Goal: Task Accomplishment & Management: Use online tool/utility

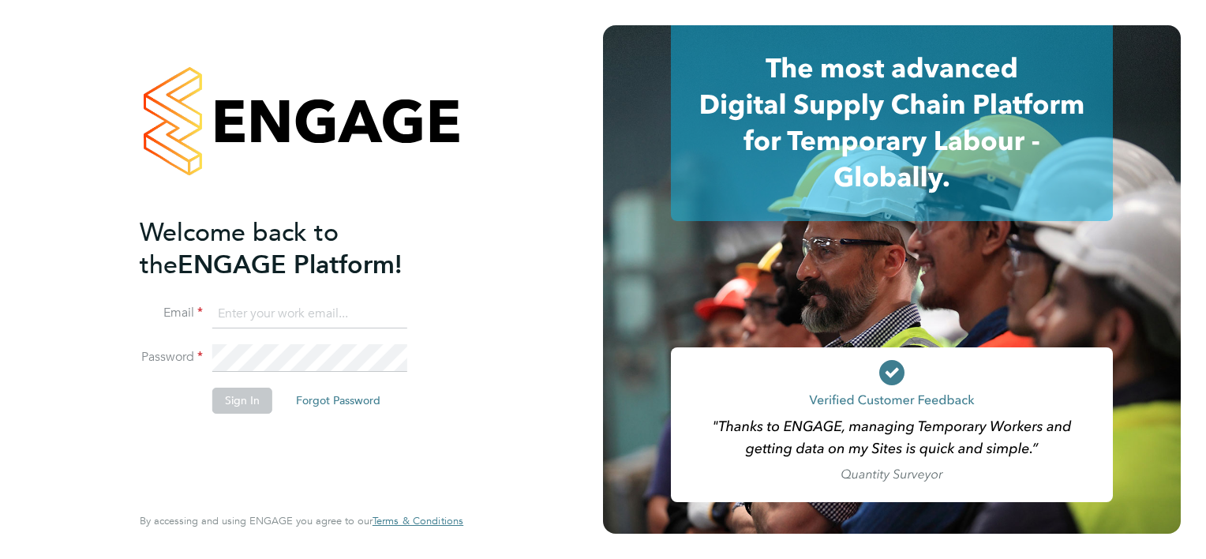
click at [267, 315] on input at bounding box center [309, 314] width 195 height 28
type input "william.brown@hays.com"
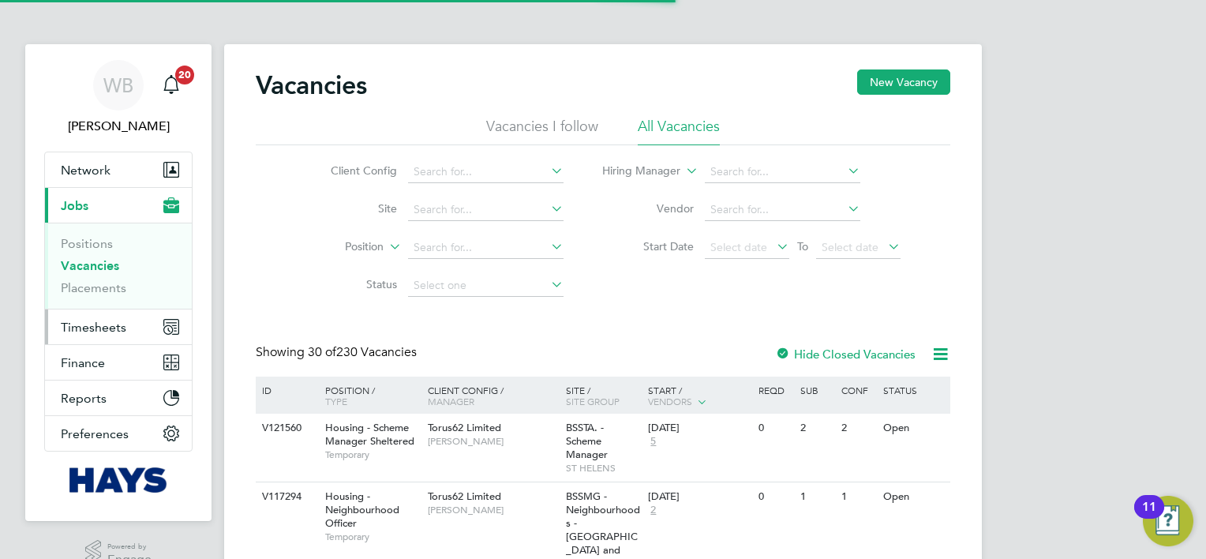
click at [100, 326] on span "Timesheets" at bounding box center [93, 327] width 65 height 15
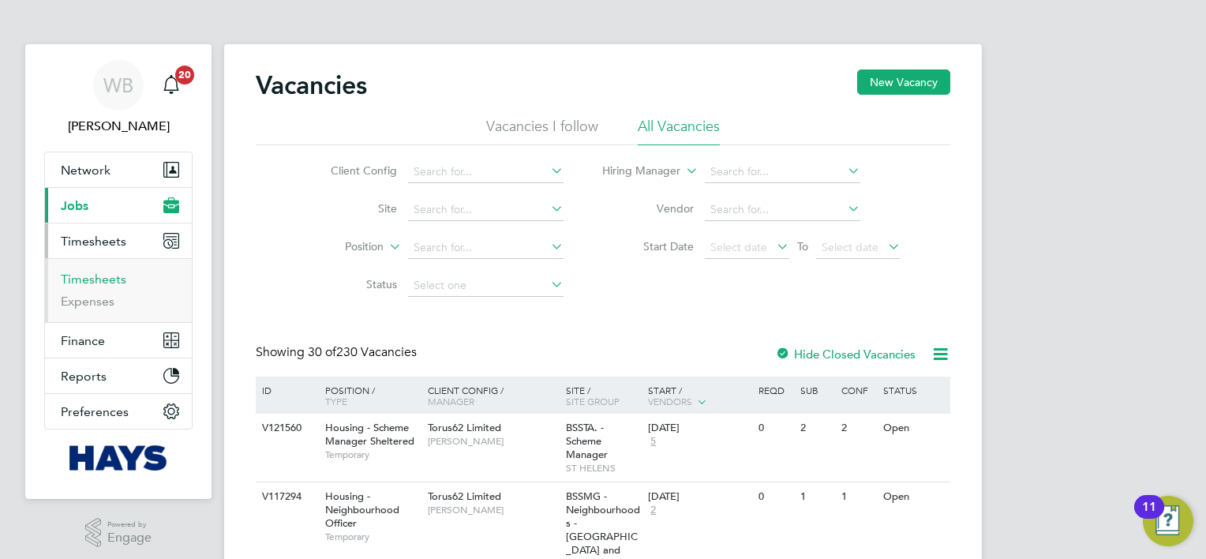
click at [118, 282] on link "Timesheets" at bounding box center [93, 278] width 65 height 15
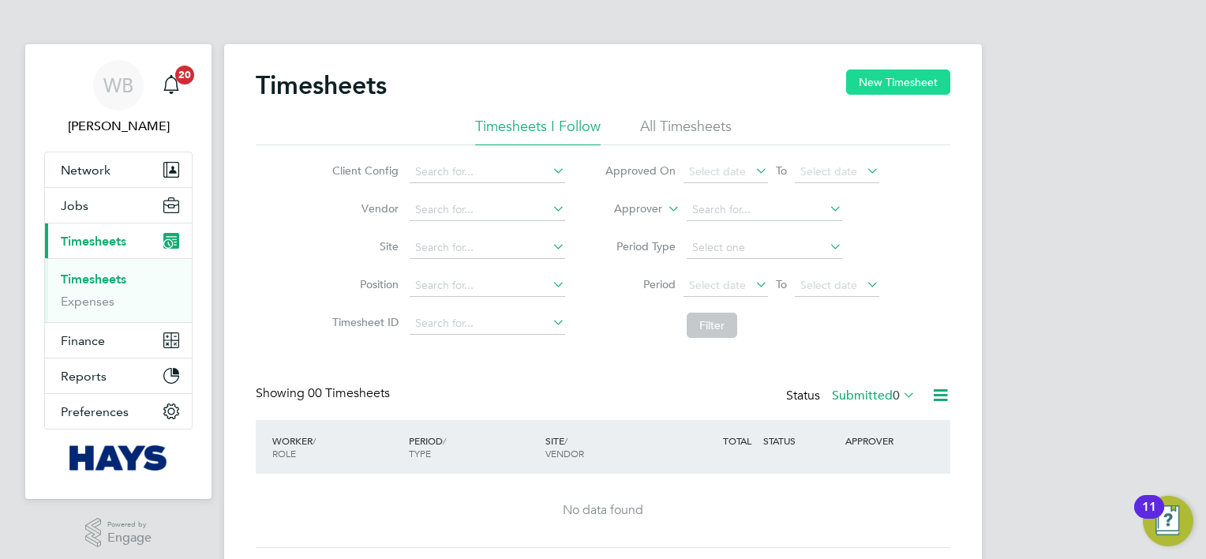
click at [883, 92] on button "New Timesheet" at bounding box center [898, 81] width 104 height 25
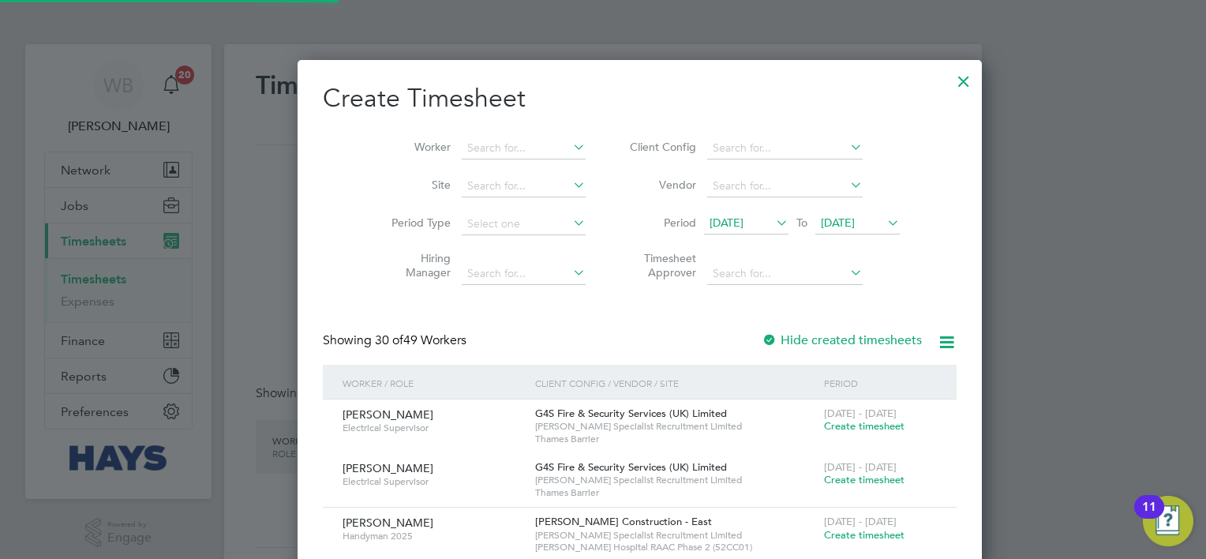
scroll to position [3185, 611]
click at [502, 151] on input at bounding box center [524, 148] width 124 height 22
click at [483, 163] on li "[PERSON_NAME] [PERSON_NAME]" at bounding box center [529, 169] width 211 height 21
type input "[PERSON_NAME]"
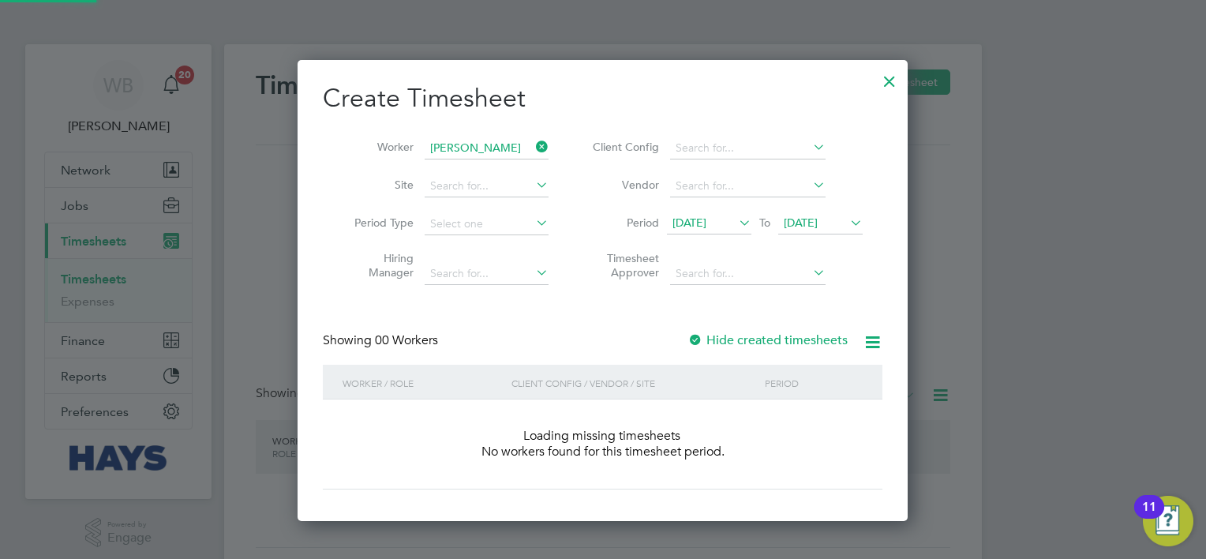
scroll to position [444, 611]
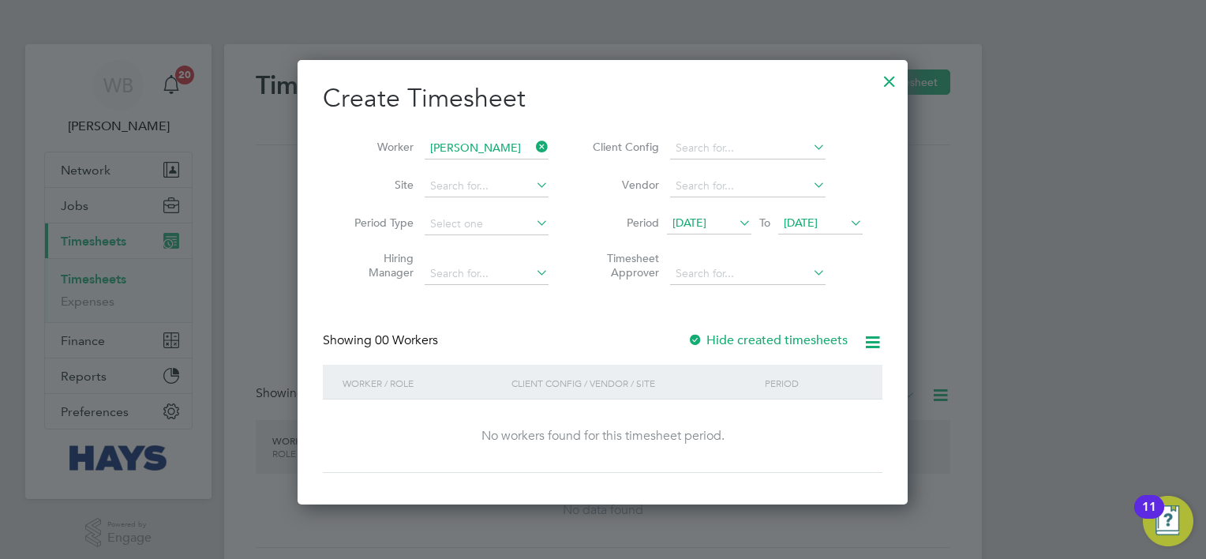
click at [806, 345] on label "Hide created timesheets" at bounding box center [767, 340] width 160 height 16
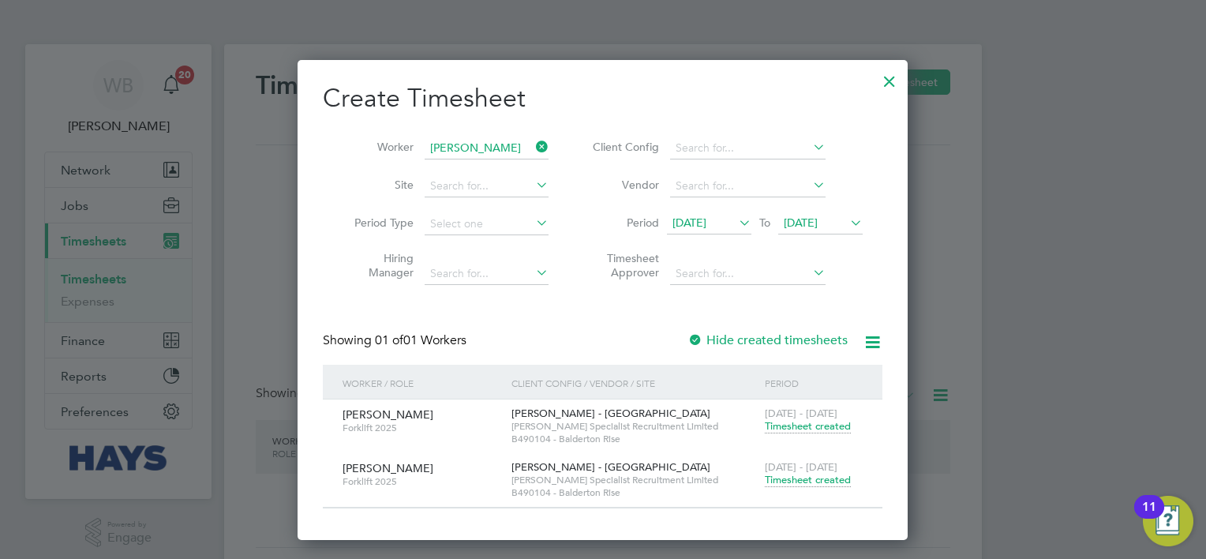
scroll to position [478, 611]
click at [817, 484] on span "Timesheet created" at bounding box center [808, 480] width 86 height 14
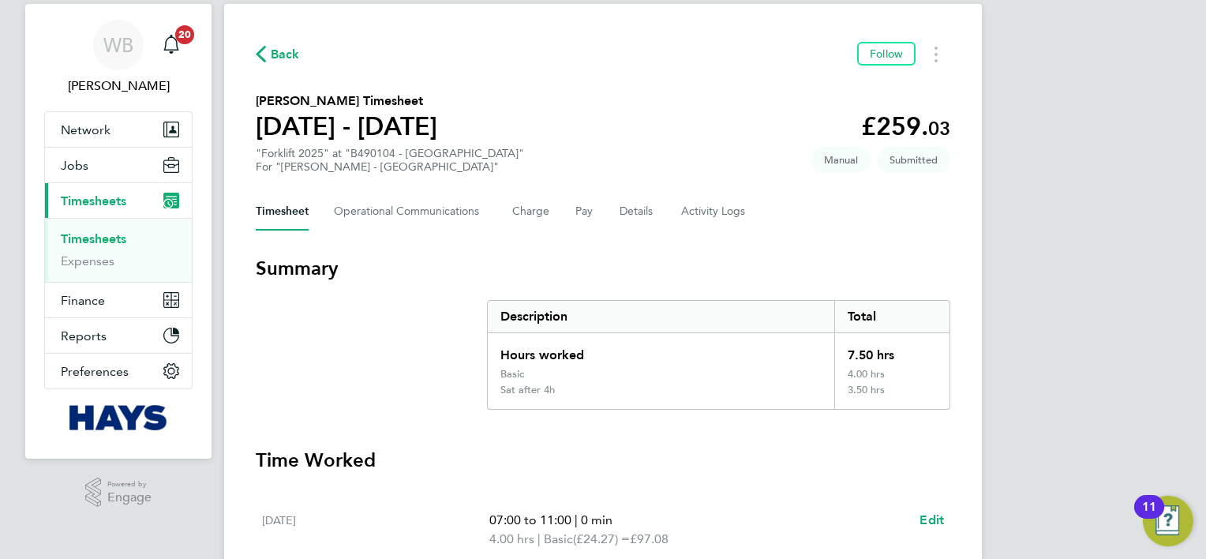
scroll to position [41, 0]
click at [701, 201] on Logs-tab "Activity Logs" at bounding box center [714, 211] width 66 height 38
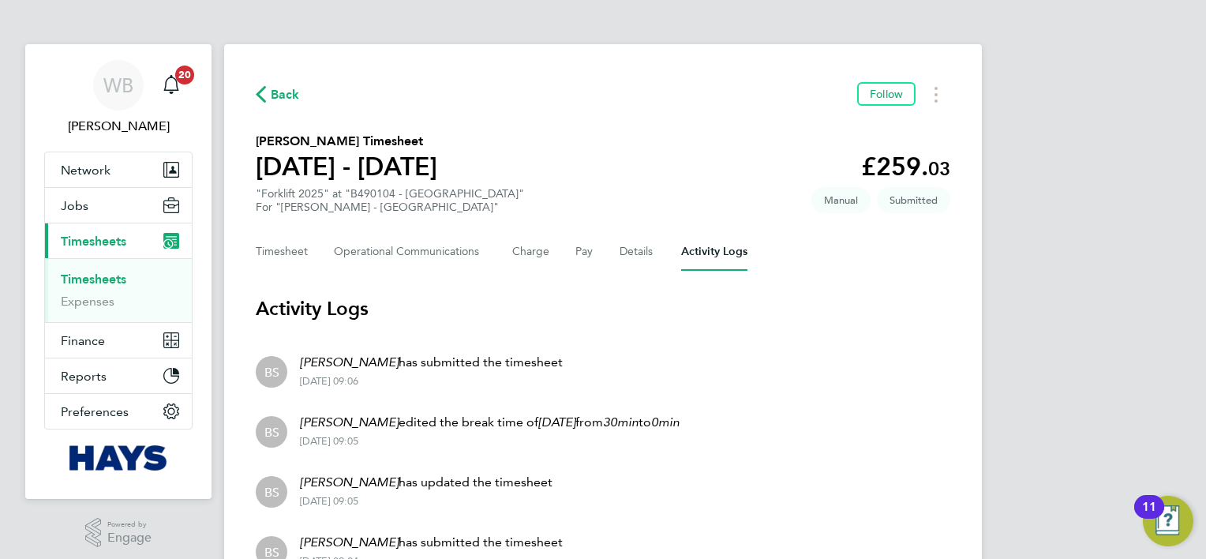
click at [274, 98] on span "Back" at bounding box center [285, 94] width 29 height 19
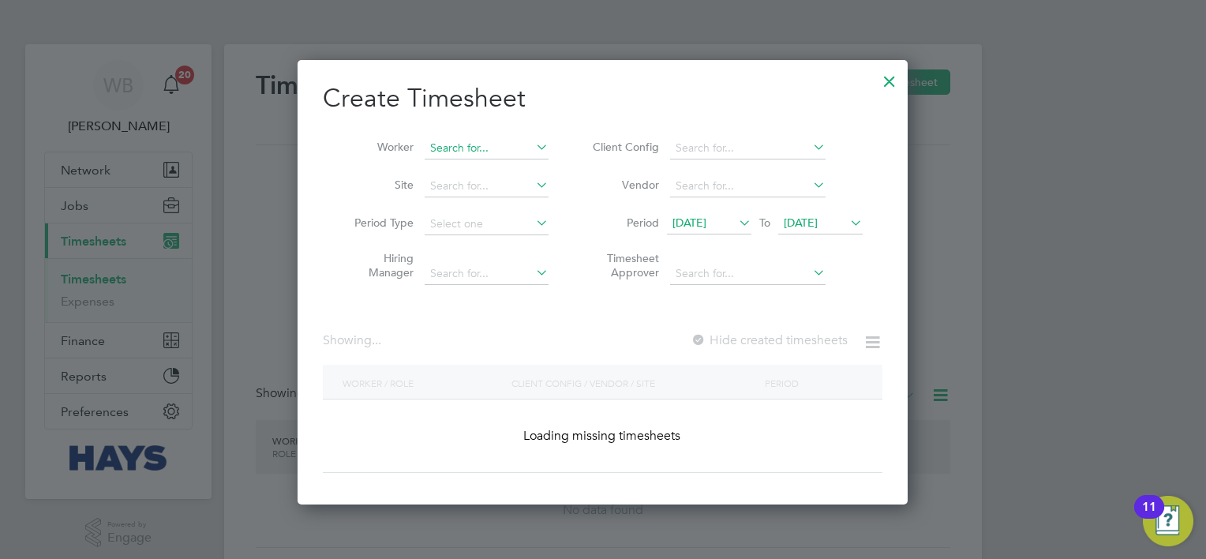
scroll to position [444, 611]
click at [471, 151] on input at bounding box center [486, 148] width 124 height 22
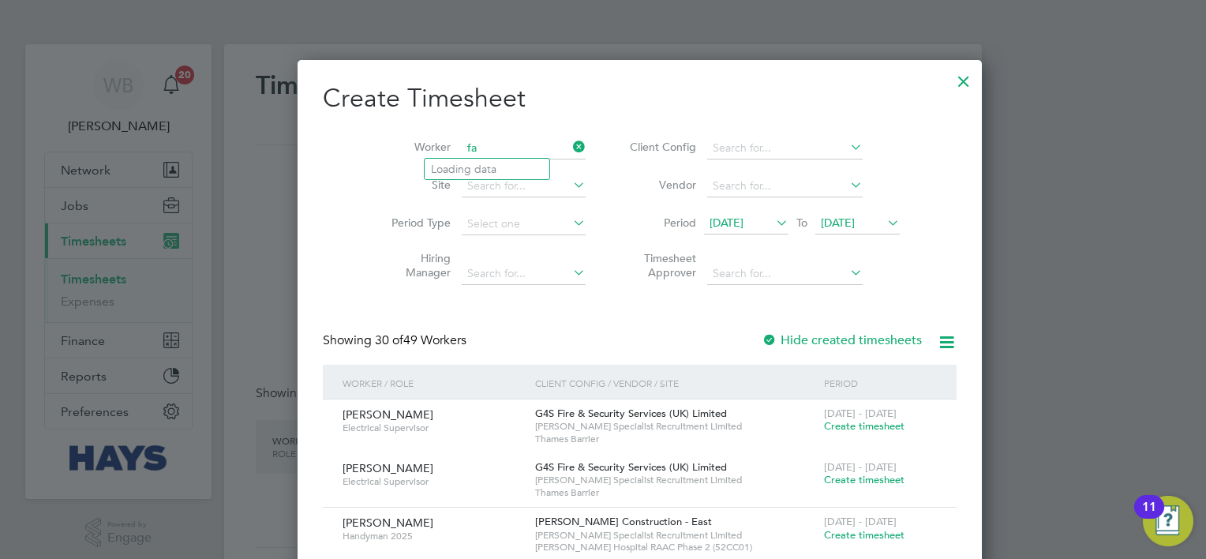
scroll to position [3185, 611]
click at [484, 255] on li "Fabi an Rookwood" at bounding box center [494, 254] width 141 height 21
type input "[PERSON_NAME]"
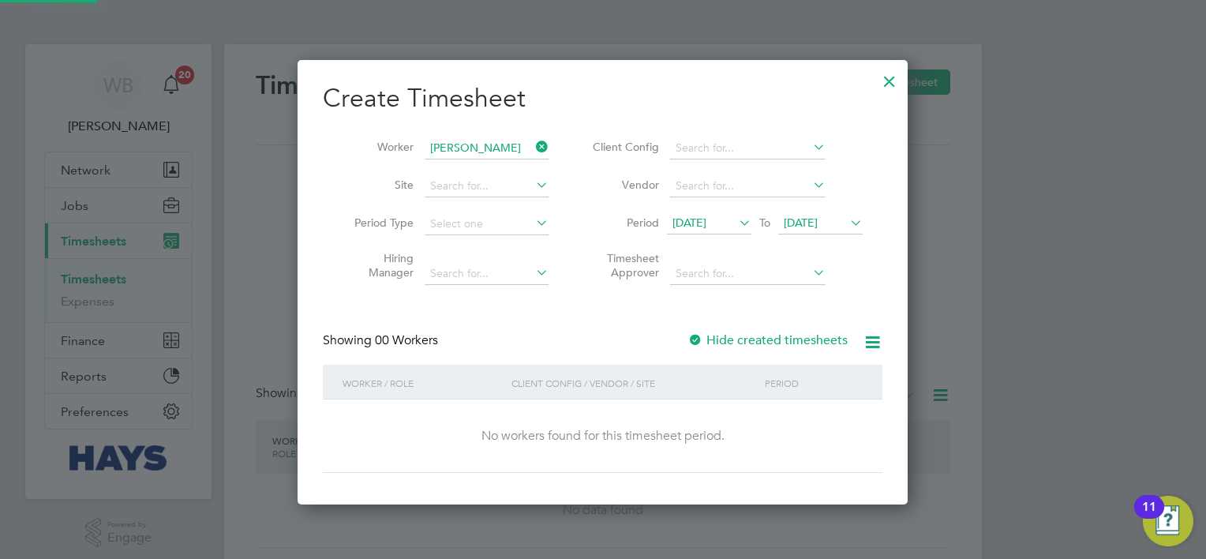
scroll to position [444, 611]
click at [824, 344] on label "Hide created timesheets" at bounding box center [767, 340] width 160 height 16
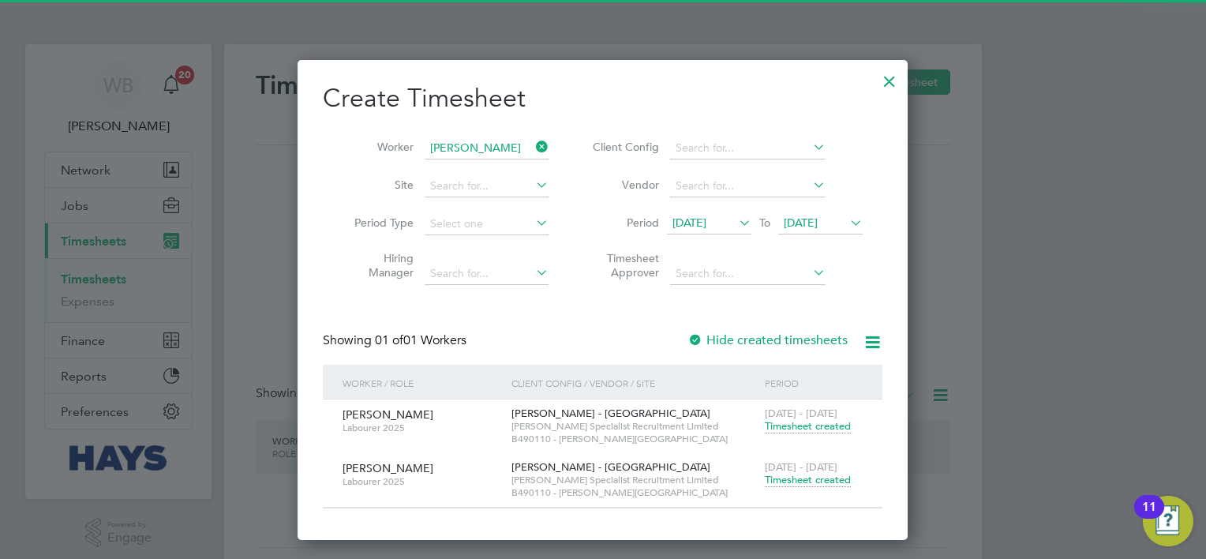
scroll to position [478, 611]
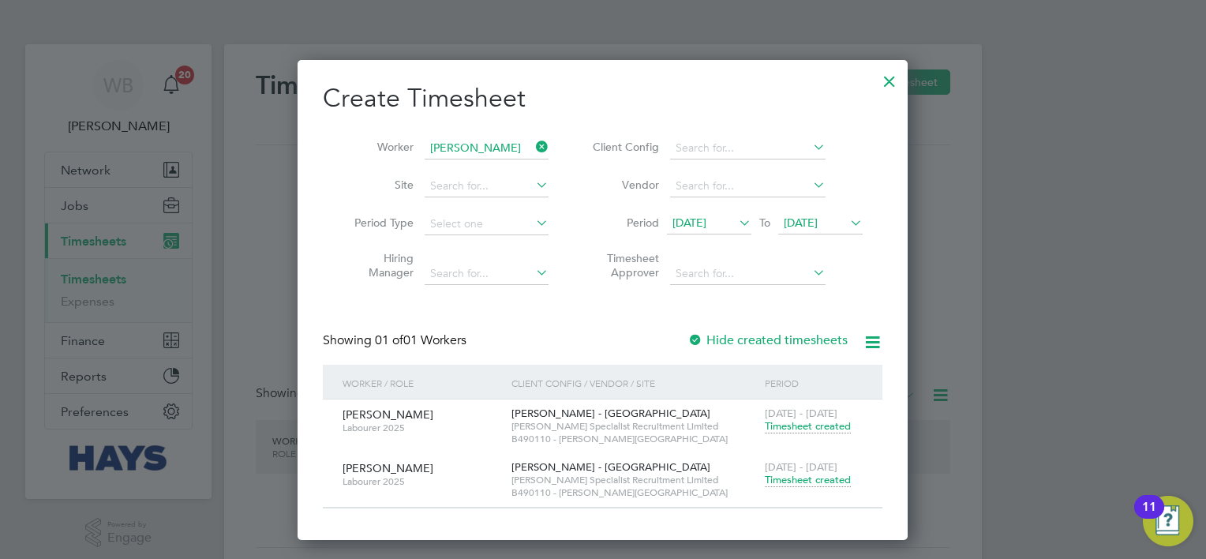
click at [810, 467] on span "[DATE] - [DATE]" at bounding box center [801, 466] width 73 height 13
click at [810, 479] on span "Timesheet created" at bounding box center [808, 480] width 86 height 14
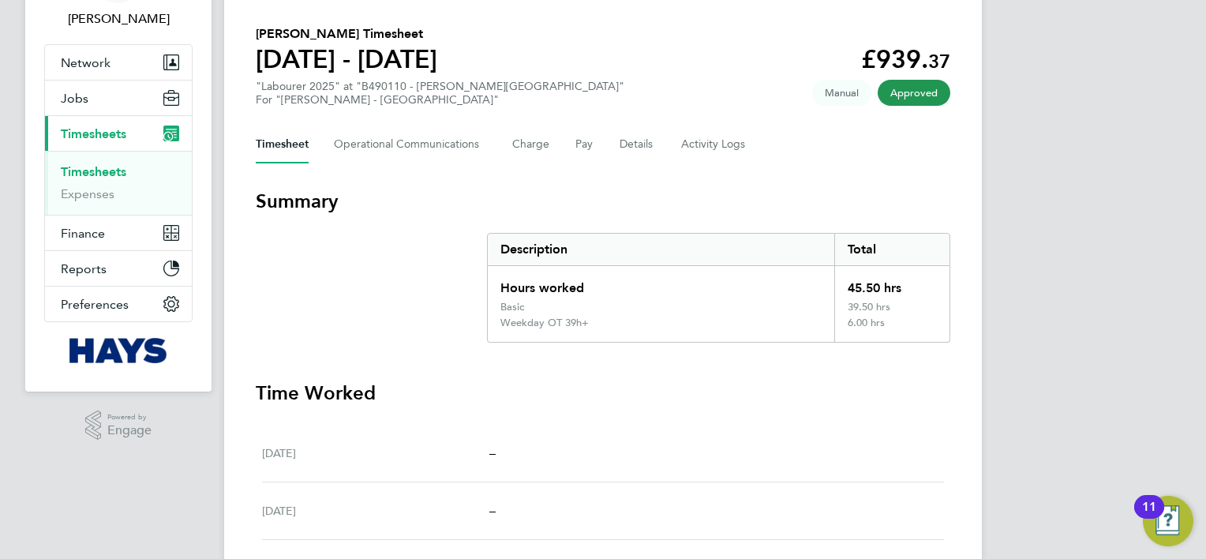
scroll to position [99, 0]
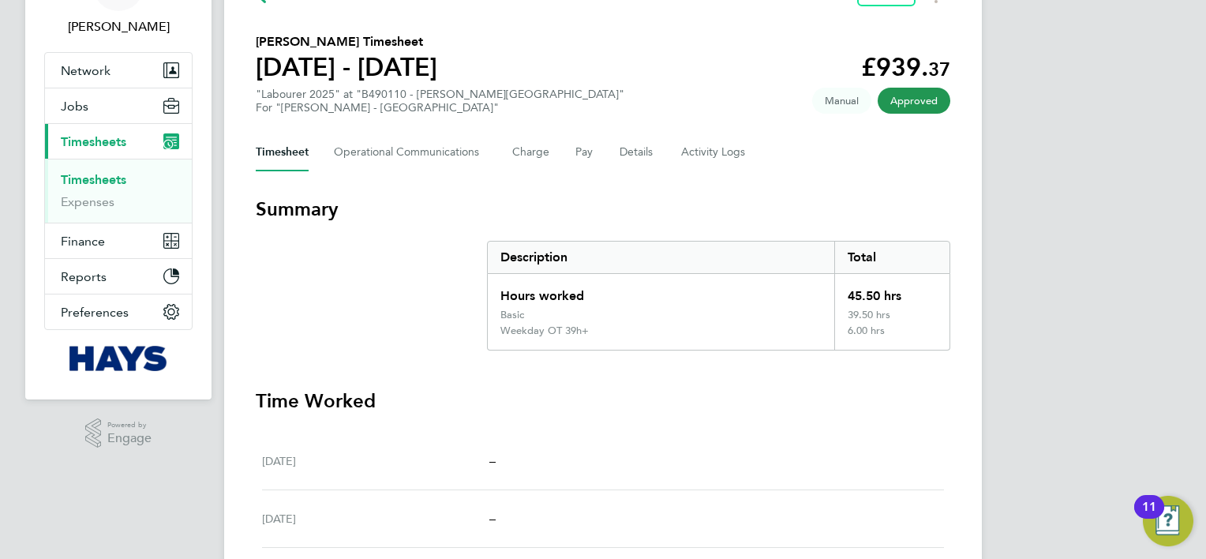
click at [117, 172] on link "Timesheets" at bounding box center [93, 179] width 65 height 15
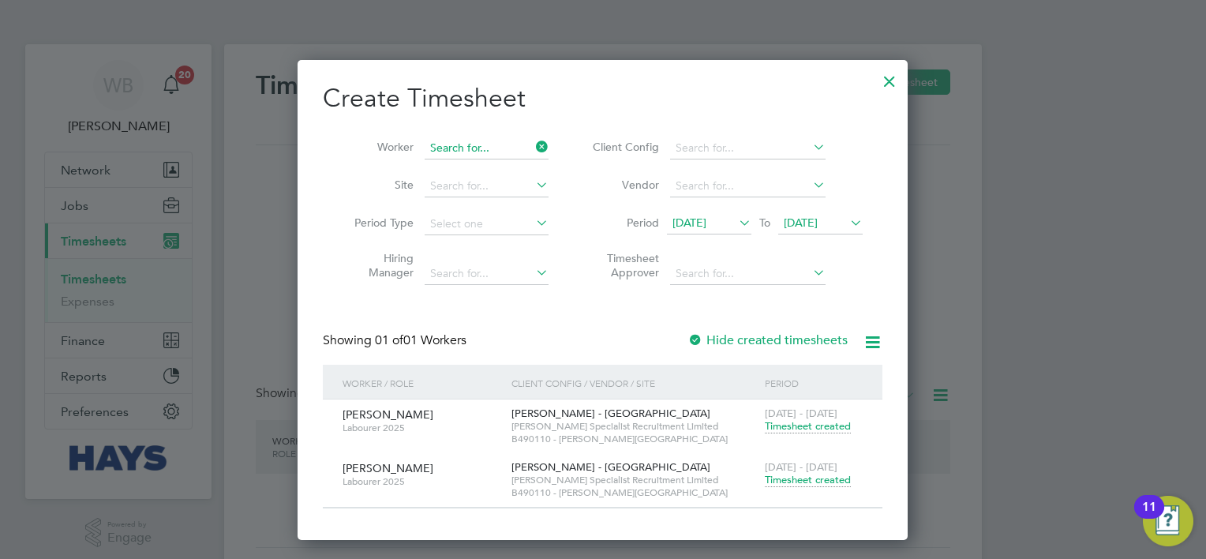
scroll to position [444, 611]
click at [484, 151] on input at bounding box center [486, 148] width 124 height 22
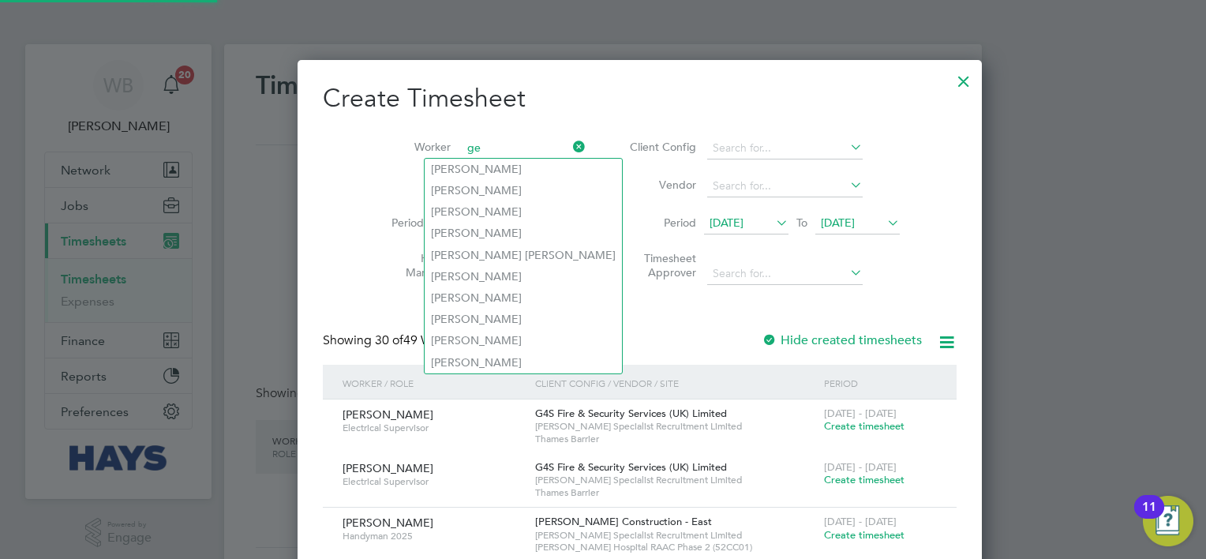
scroll to position [3185, 611]
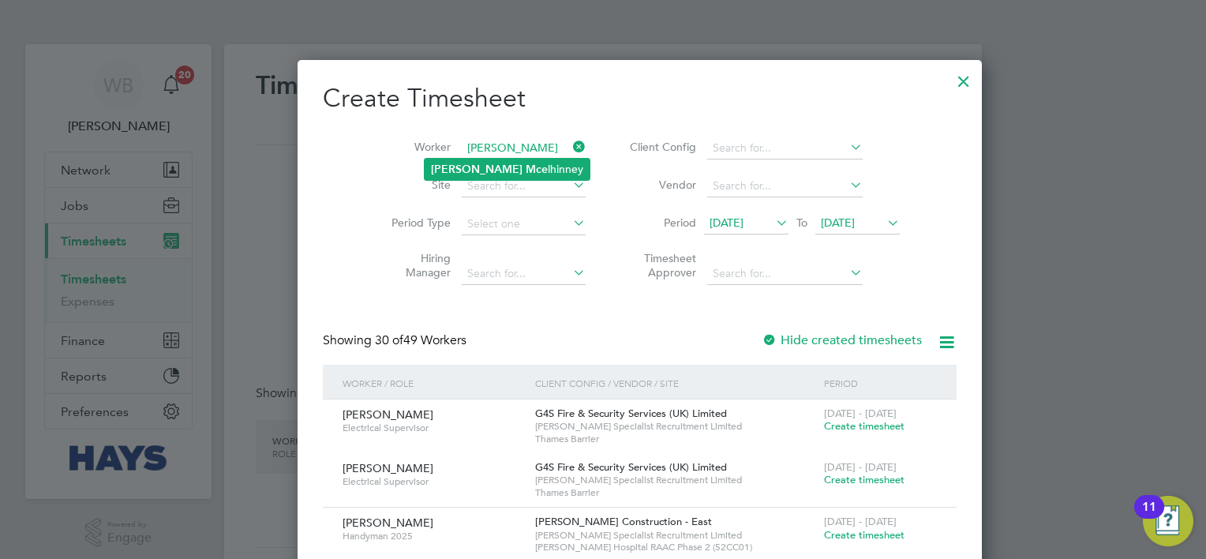
click at [477, 174] on li "[PERSON_NAME] lhinney" at bounding box center [506, 169] width 165 height 21
type input "[PERSON_NAME]"
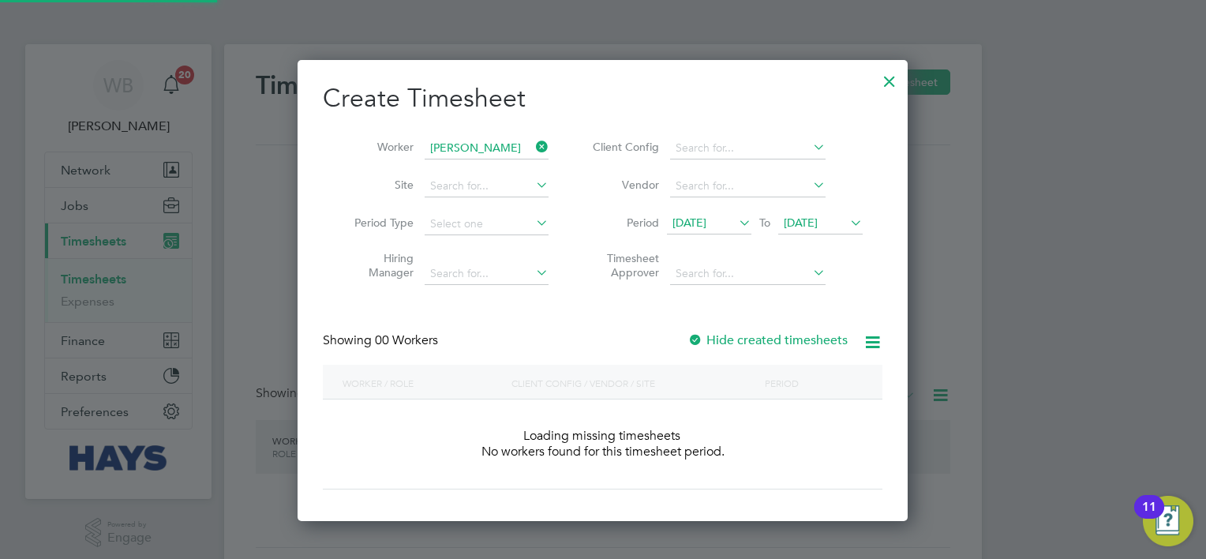
scroll to position [444, 611]
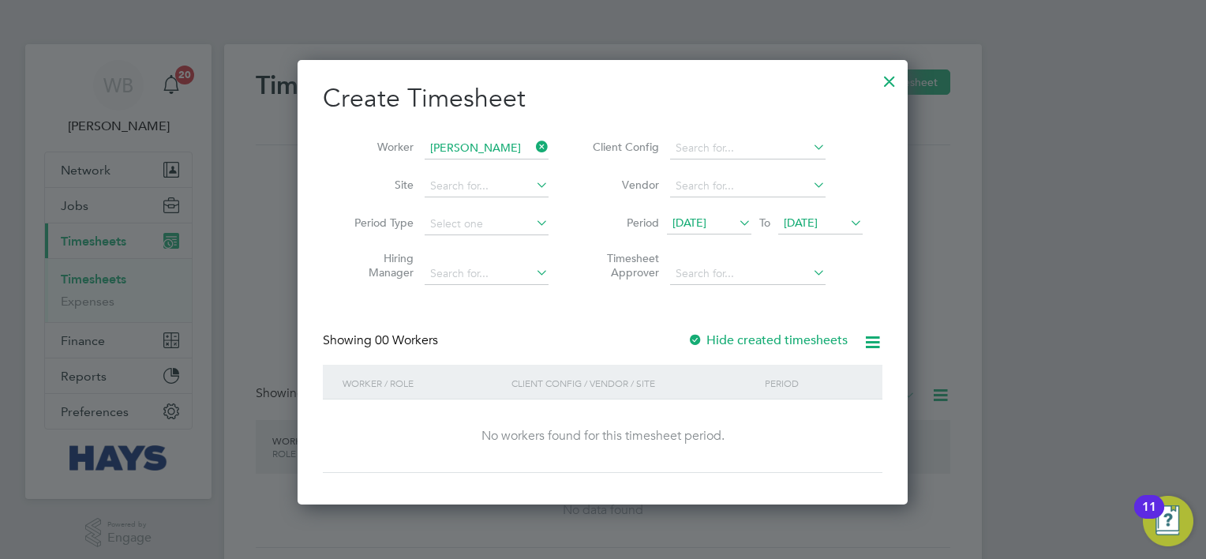
click at [750, 335] on label "Hide created timesheets" at bounding box center [767, 340] width 160 height 16
click at [796, 343] on label "Hide created timesheets" at bounding box center [767, 340] width 160 height 16
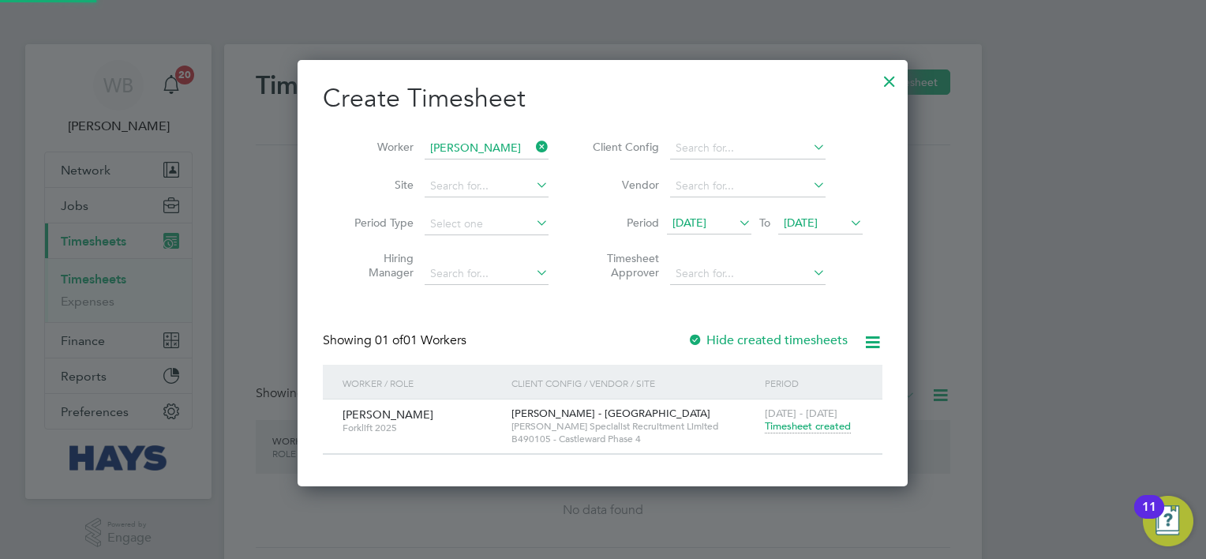
scroll to position [424, 611]
click at [816, 429] on span "Timesheet created" at bounding box center [808, 426] width 86 height 14
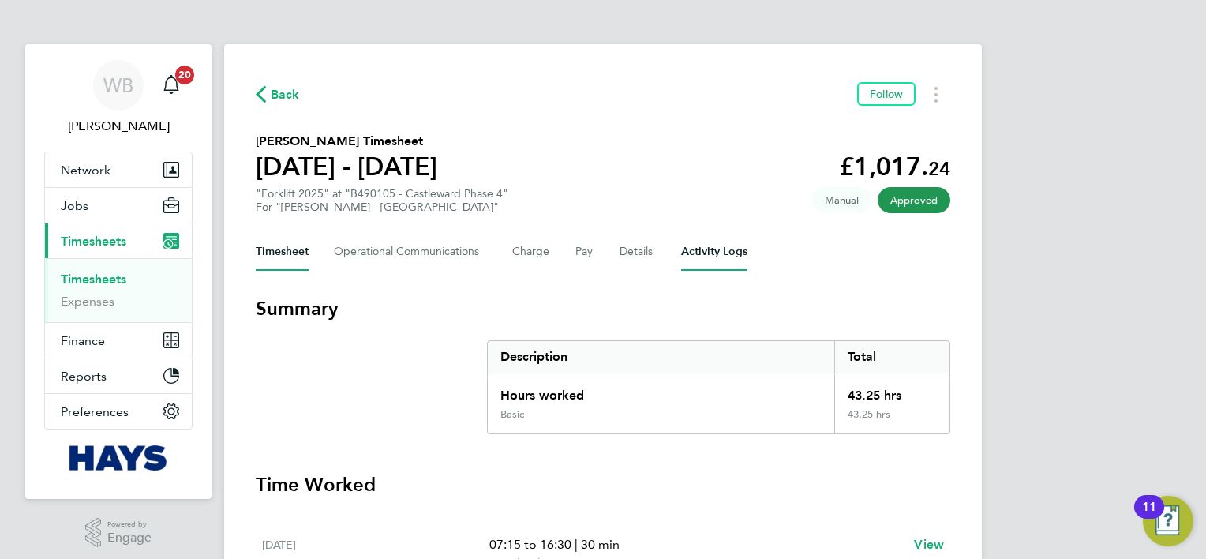
click at [705, 249] on Logs-tab "Activity Logs" at bounding box center [714, 252] width 66 height 38
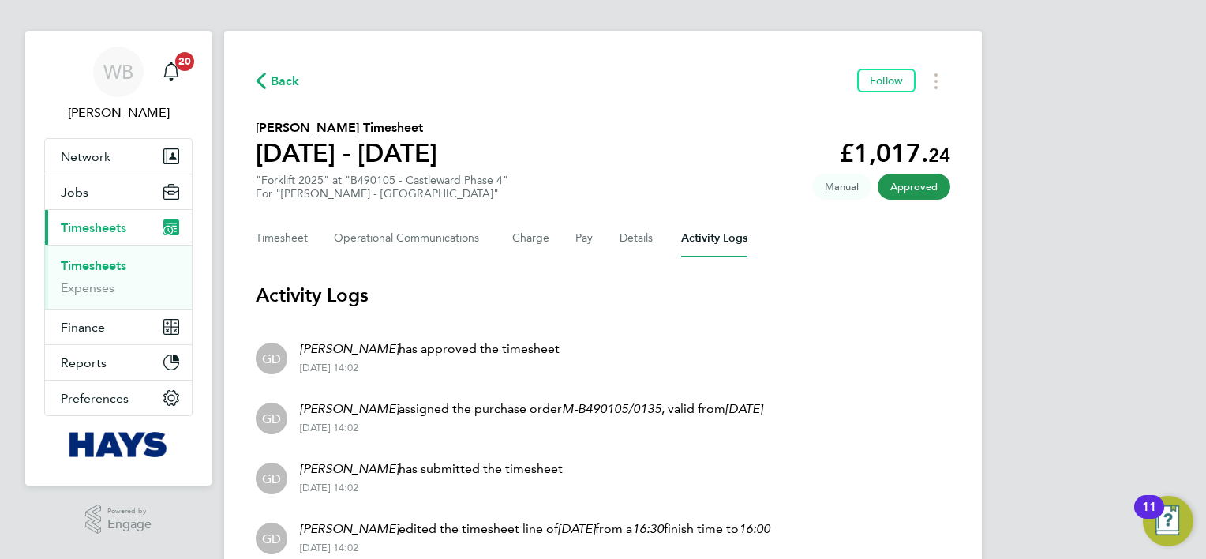
scroll to position [13, 0]
click at [282, 237] on button "Timesheet" at bounding box center [282, 239] width 53 height 38
